Goal: Task Accomplishment & Management: Use online tool/utility

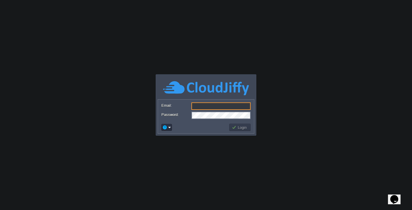
click at [209, 105] on input "Email:" at bounding box center [221, 105] width 59 height 7
type input "[EMAIL_ADDRESS][DOMAIN_NAME]"
click at [220, 120] on form "Email: [EMAIL_ADDRESS][DOMAIN_NAME] Password:" at bounding box center [206, 110] width 96 height 22
click at [197, 127] on td at bounding box center [195, 127] width 68 height 9
click at [237, 128] on button "Login" at bounding box center [240, 127] width 17 height 5
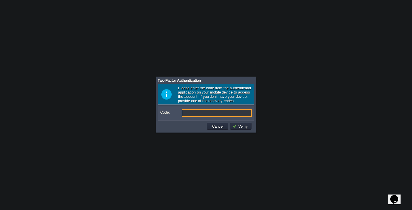
click at [198, 113] on input "Code:" at bounding box center [217, 112] width 70 height 7
type input "170520"
click at [235, 128] on button "Verify" at bounding box center [241, 125] width 17 height 5
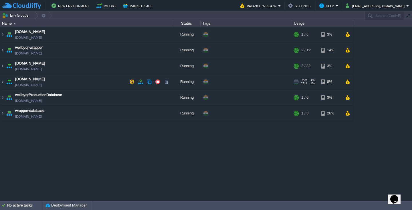
click at [86, 79] on td "[DOMAIN_NAME] [DOMAIN_NAME]" at bounding box center [86, 82] width 172 height 16
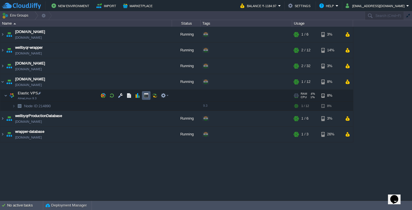
click at [147, 94] on button "button" at bounding box center [146, 95] width 5 height 5
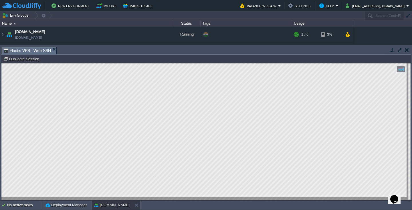
type input "#000000"
